Goal: Find specific page/section: Find specific page/section

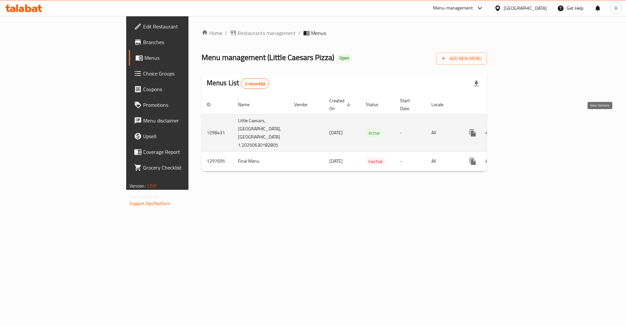
click at [523, 130] on icon "enhanced table" at bounding box center [520, 133] width 6 height 6
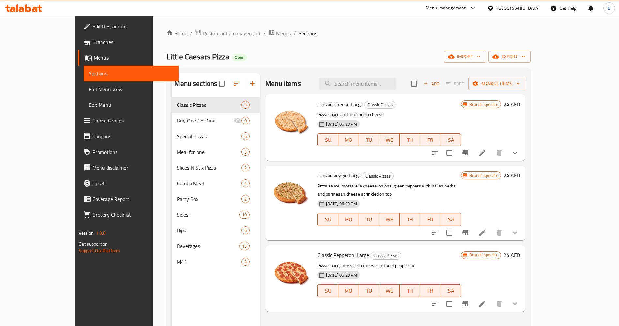
drag, startPoint x: 471, startPoint y: 2, endPoint x: 473, endPoint y: 7, distance: 5.6
click at [470, 2] on div "Menu-management" at bounding box center [450, 8] width 61 height 16
click at [473, 7] on icon at bounding box center [473, 8] width 8 height 8
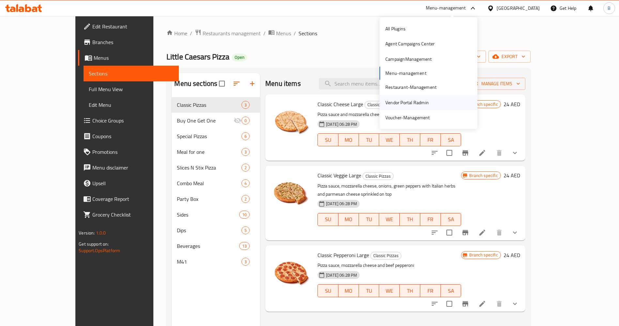
click at [417, 104] on div "Vendor Portal Radmin" at bounding box center [406, 102] width 43 height 7
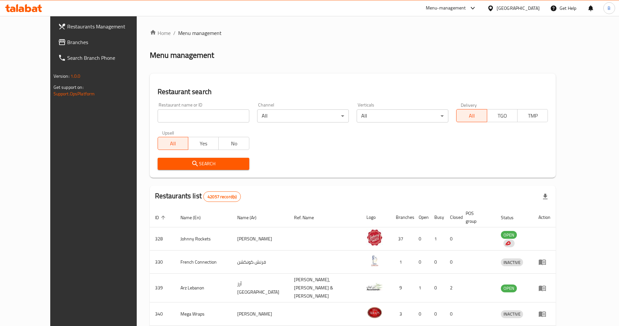
click at [67, 45] on span "Branches" at bounding box center [107, 42] width 81 height 8
